Goal: Task Accomplishment & Management: Manage account settings

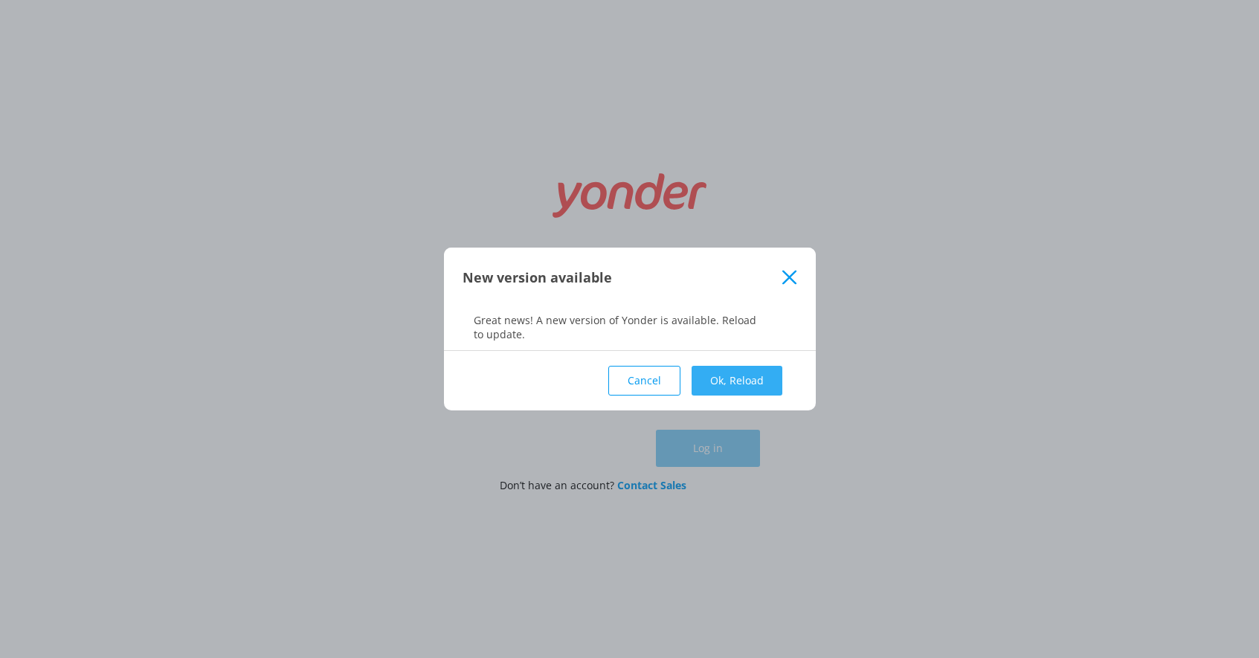
type input "[EMAIL_ADDRESS][DOMAIN_NAME]"
click at [733, 376] on button "Ok, Reload" at bounding box center [737, 381] width 91 height 30
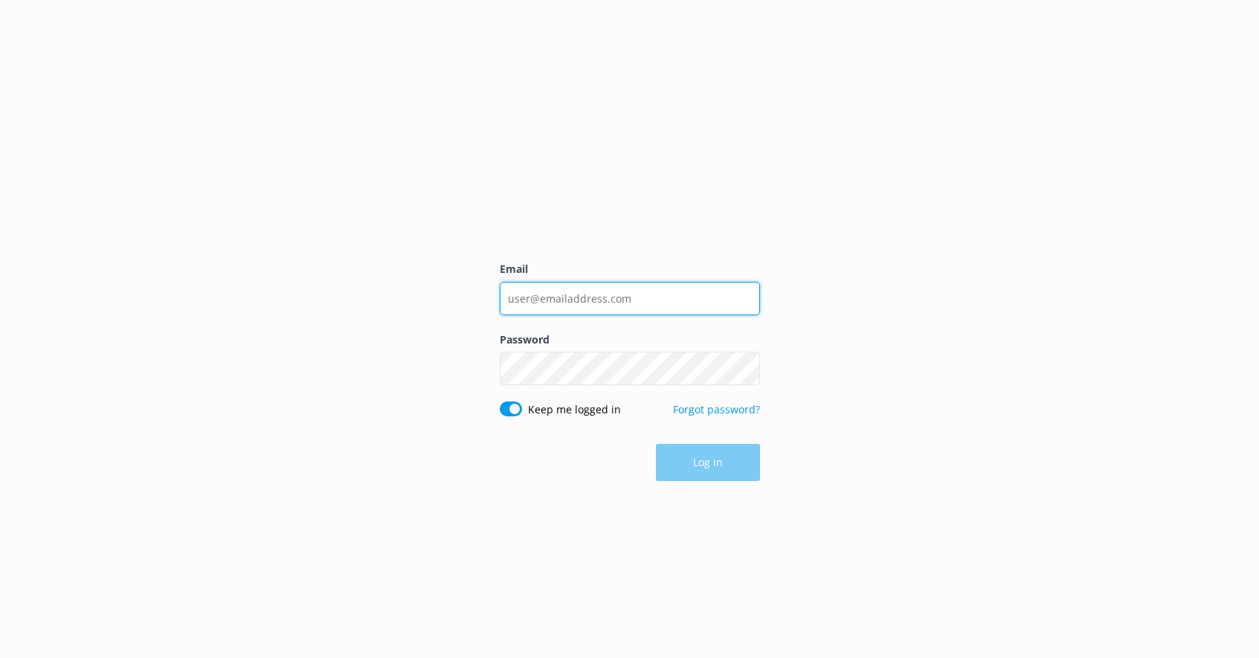
type input "info@gansettcruises.com"
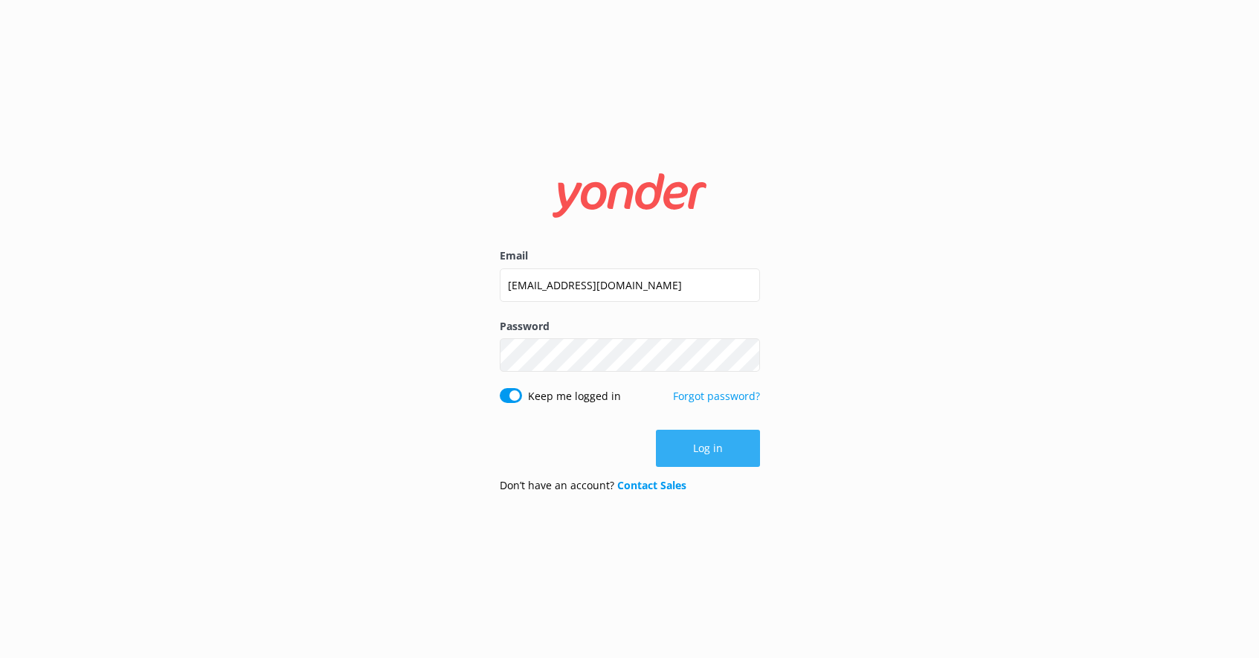
click at [705, 448] on button "Log in" at bounding box center [708, 448] width 104 height 37
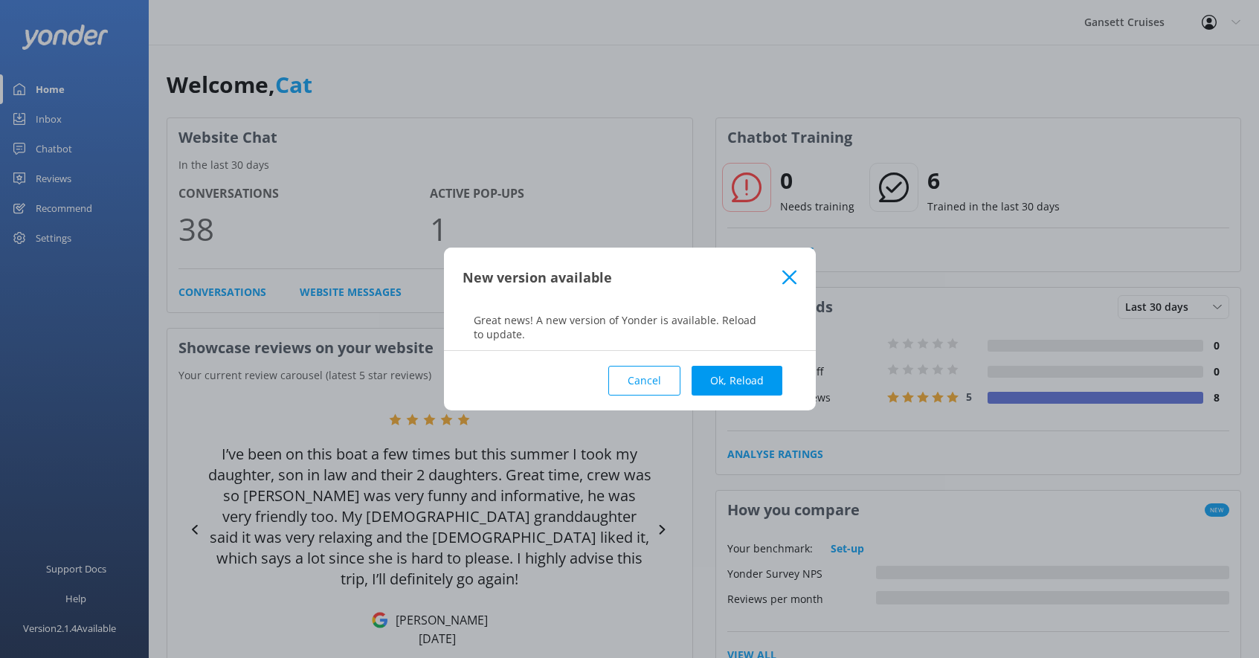
scroll to position [25, 0]
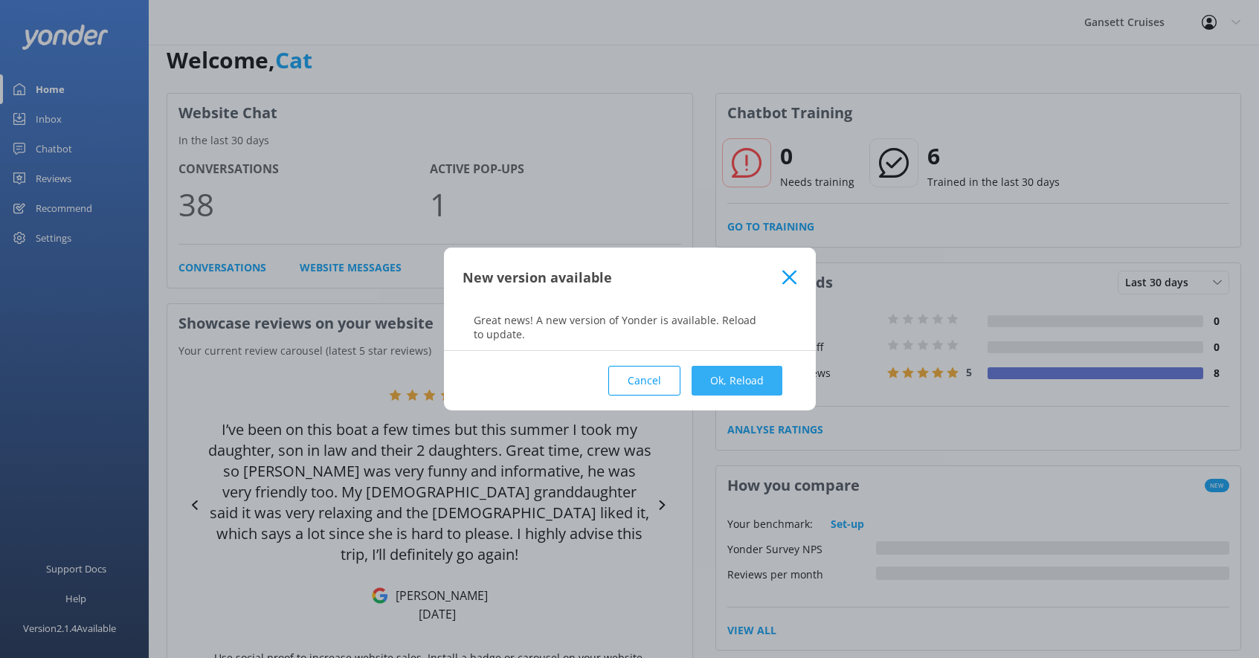
click at [744, 381] on button "Ok, Reload" at bounding box center [737, 381] width 91 height 30
